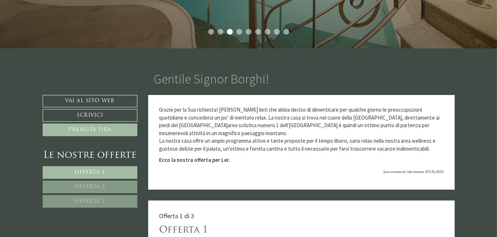
scroll to position [200, 0]
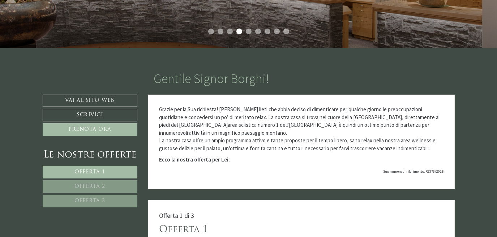
click at [93, 170] on span "Offerta 1" at bounding box center [90, 172] width 31 height 5
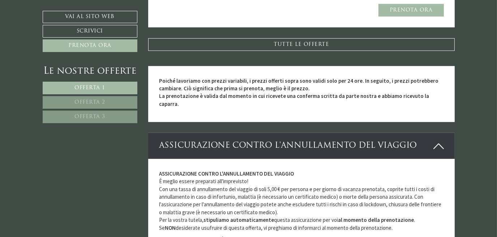
scroll to position [859, 0]
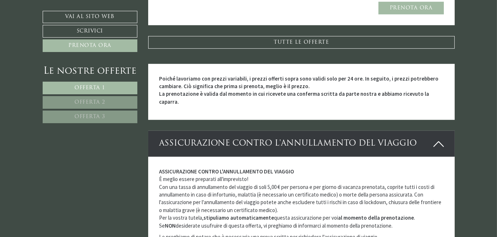
click at [81, 100] on span "Offerta 2" at bounding box center [89, 102] width 31 height 5
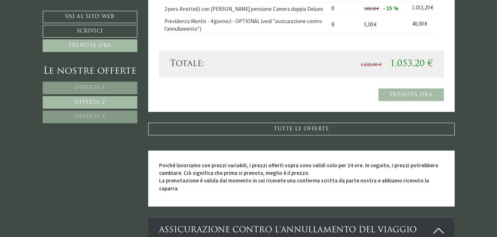
scroll to position [773, 0]
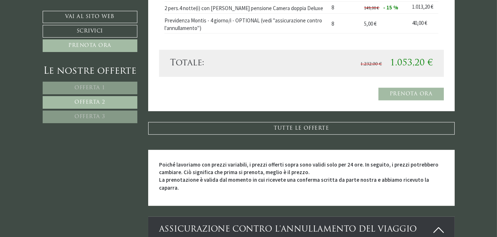
click at [84, 118] on span "Offerta 3" at bounding box center [89, 116] width 31 height 5
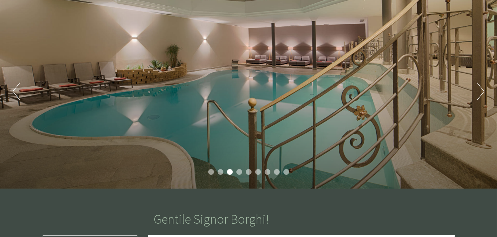
scroll to position [42, 0]
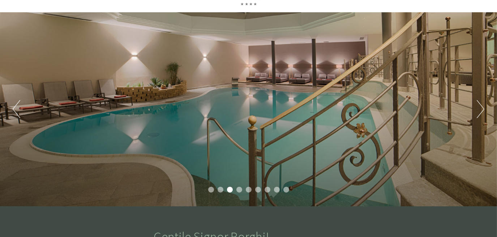
click at [484, 106] on button "Next" at bounding box center [481, 109] width 8 height 18
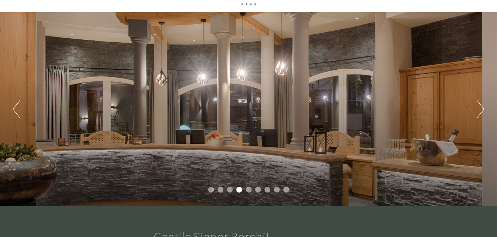
click at [484, 106] on button "Next" at bounding box center [481, 109] width 8 height 18
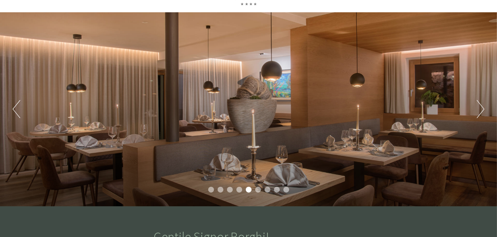
click at [484, 106] on button "Next" at bounding box center [481, 109] width 8 height 18
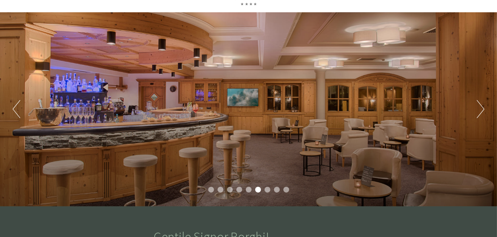
click at [484, 106] on button "Next" at bounding box center [481, 109] width 8 height 18
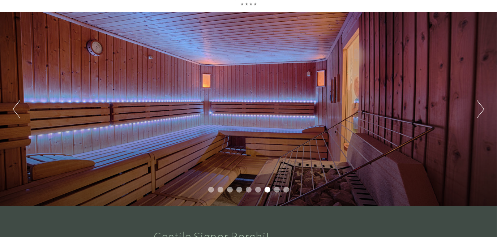
click at [484, 106] on button "Next" at bounding box center [481, 109] width 8 height 18
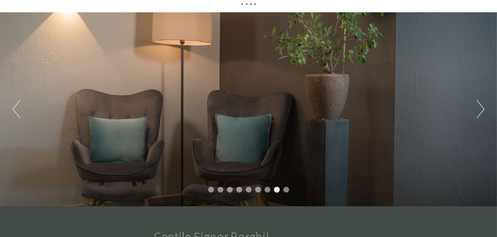
click at [484, 106] on button "Next" at bounding box center [481, 109] width 8 height 18
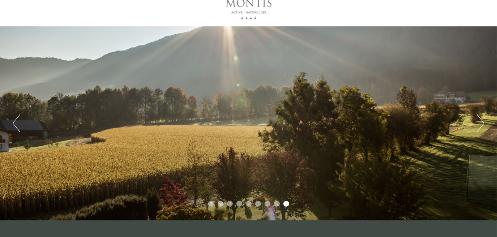
scroll to position [0, 0]
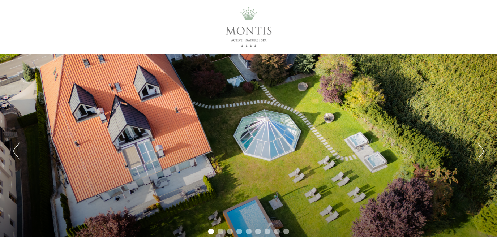
click at [9, 154] on div "Previous Next 1 2 3 4 5 6 7 8 9" at bounding box center [248, 151] width 497 height 194
click at [17, 150] on button "Previous" at bounding box center [17, 151] width 8 height 18
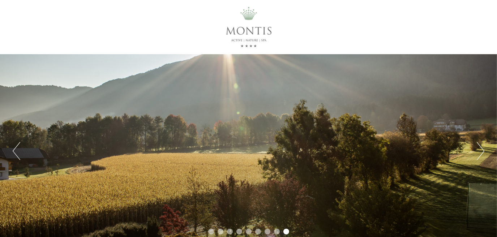
click at [17, 150] on button "Previous" at bounding box center [17, 151] width 8 height 18
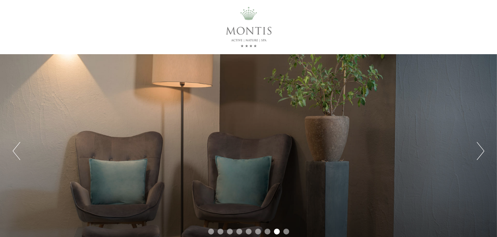
click at [17, 150] on button "Previous" at bounding box center [17, 151] width 8 height 18
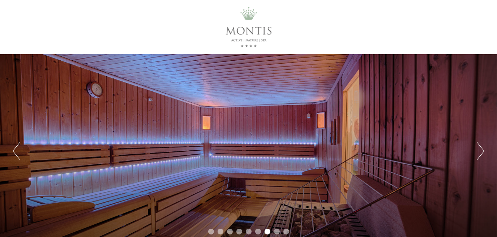
click at [17, 150] on button "Previous" at bounding box center [17, 151] width 8 height 18
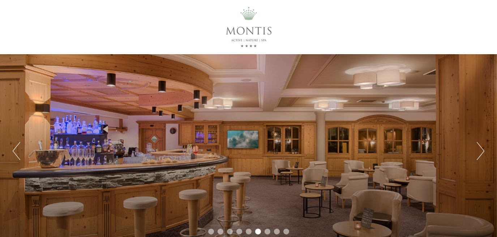
click at [17, 150] on button "Previous" at bounding box center [17, 151] width 8 height 18
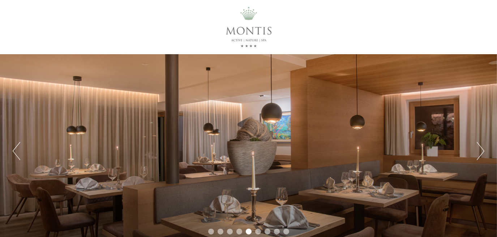
click at [17, 150] on button "Previous" at bounding box center [17, 151] width 8 height 18
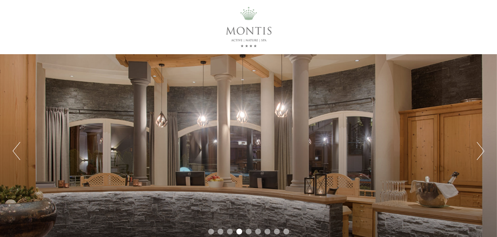
click at [16, 153] on button "Previous" at bounding box center [17, 151] width 8 height 18
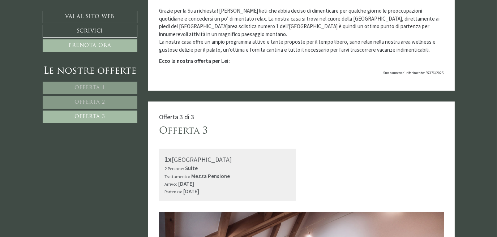
scroll to position [301, 0]
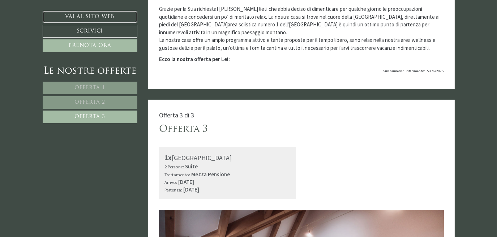
click at [92, 13] on link "Vai al sito web" at bounding box center [90, 17] width 95 height 12
